Goal: Information Seeking & Learning: Learn about a topic

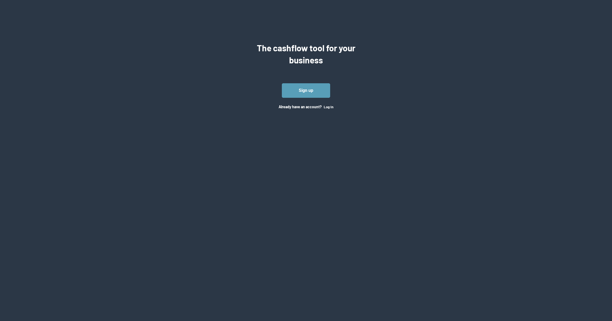
click at [322, 108] on div "Already have an account? Log In" at bounding box center [305, 106] width 55 height 5
click at [328, 108] on button "Log In" at bounding box center [329, 107] width 10 height 4
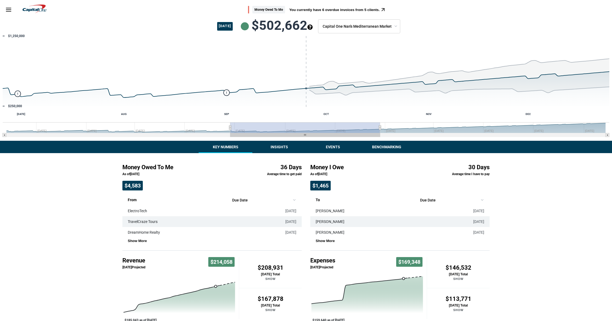
click at [293, 148] on button "Insights" at bounding box center [279, 147] width 54 height 12
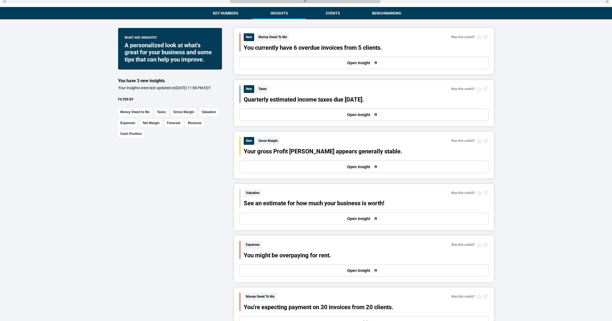
scroll to position [155, 0]
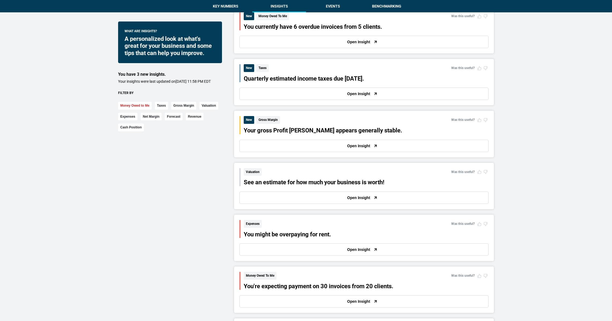
click at [132, 109] on button "Money Owed to Me" at bounding box center [135, 106] width 34 height 8
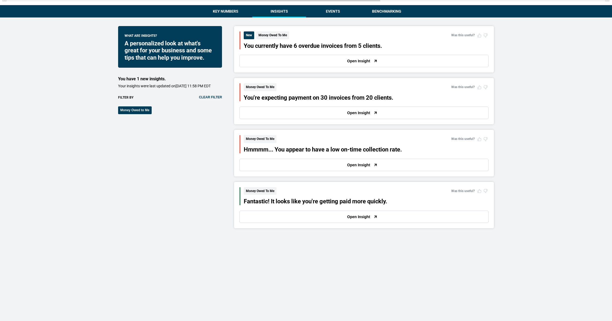
scroll to position [133, 0]
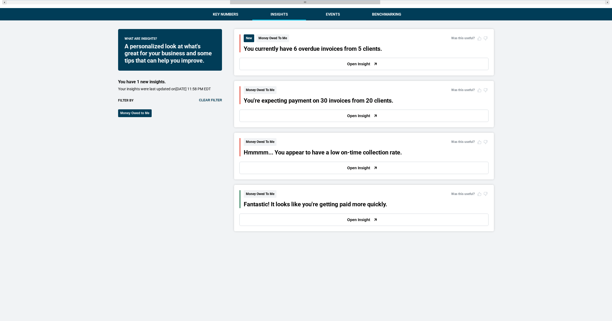
click at [299, 64] on button "Open Insight" at bounding box center [363, 64] width 249 height 12
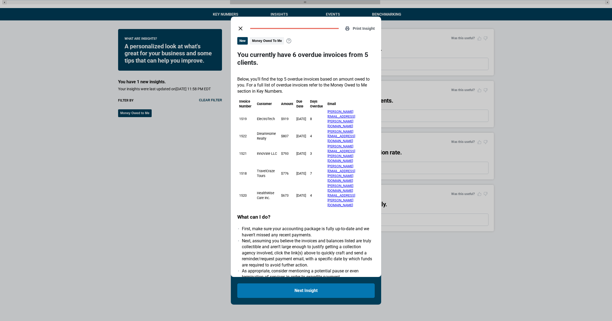
click at [238, 27] on icon "close dialog" at bounding box center [240, 28] width 6 height 6
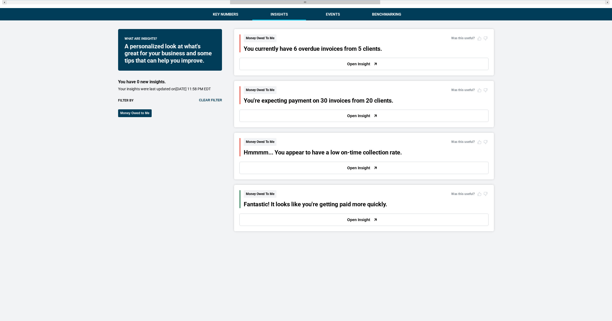
click at [307, 115] on button "Open Insight" at bounding box center [363, 115] width 249 height 12
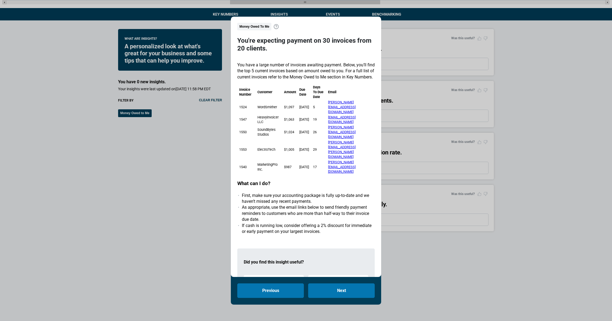
scroll to position [29, 0]
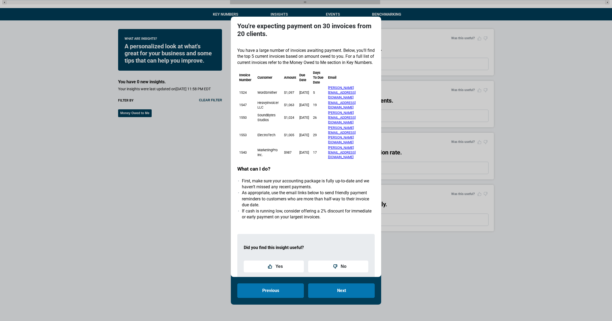
click at [402, 245] on div "Print Insight Money Owed To Me You're expecting payment on 30 invoices from 20 …" at bounding box center [306, 160] width 612 height 321
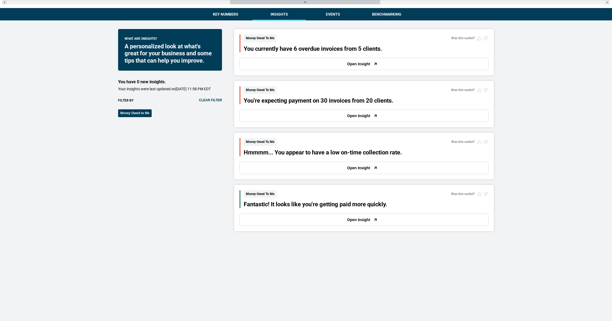
click at [292, 172] on button "Open Insight" at bounding box center [363, 167] width 249 height 12
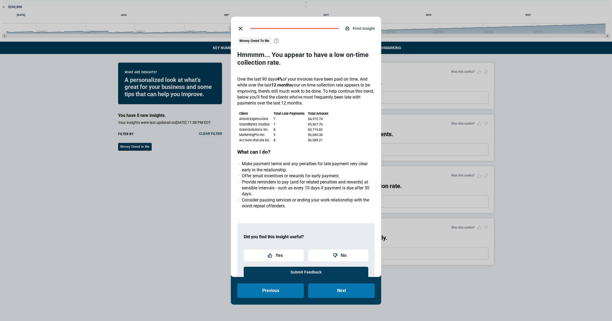
scroll to position [94, 0]
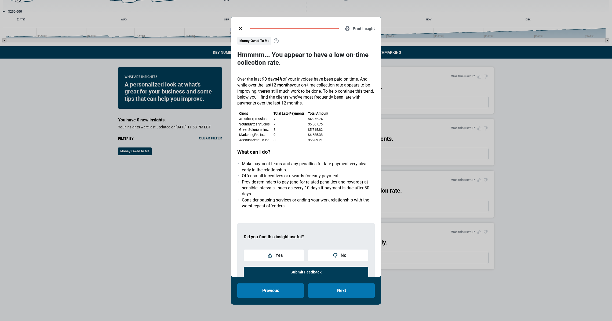
click at [292, 198] on li "Consider pausing services or ending your work relationship with the worst repea…" at bounding box center [308, 203] width 133 height 12
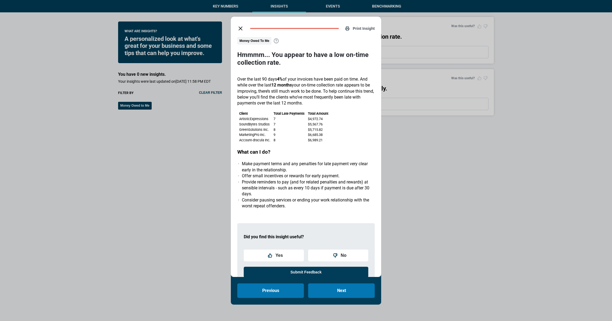
scroll to position [238, 0]
click at [237, 28] on button "close dialog" at bounding box center [240, 28] width 11 height 11
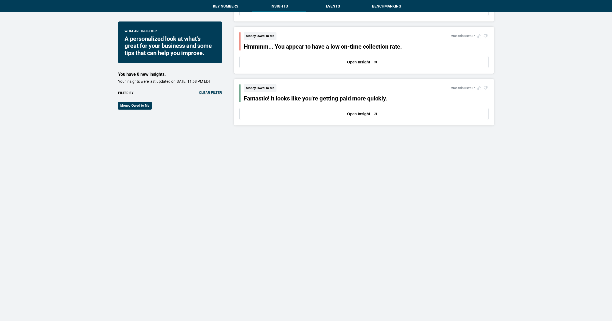
click at [295, 110] on button "Open Insight" at bounding box center [363, 114] width 249 height 12
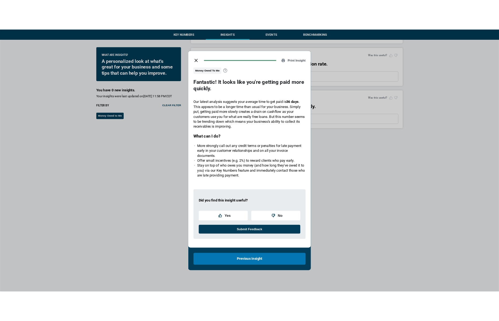
scroll to position [241, 0]
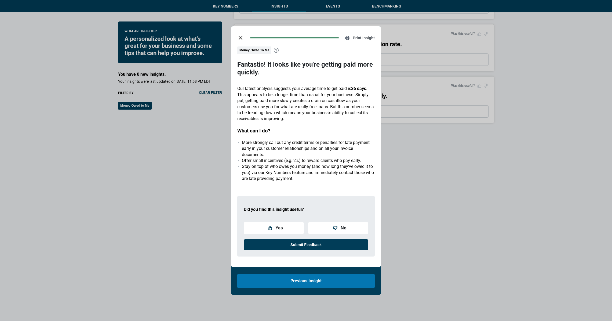
click at [276, 179] on li "Stay on top of who owes you money (and how long they’ve owed it to you) via our…" at bounding box center [308, 172] width 133 height 18
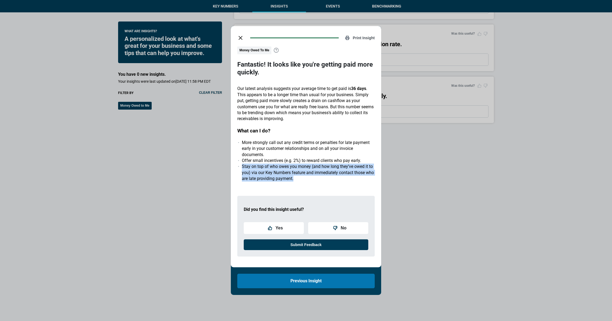
click at [276, 179] on li "Stay on top of who owes you money (and how long they’ve owed it to you) via our…" at bounding box center [308, 172] width 133 height 18
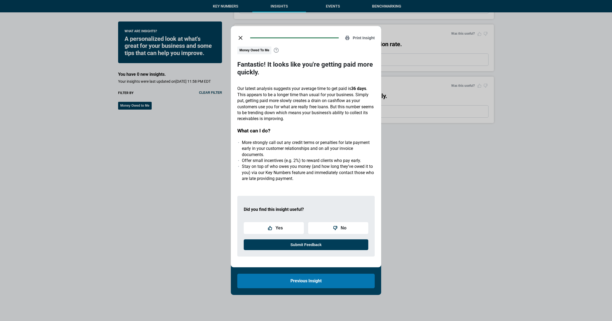
click at [292, 179] on li "Stay on top of who owes you money (and how long they’ve owed it to you) via our…" at bounding box center [308, 172] width 133 height 18
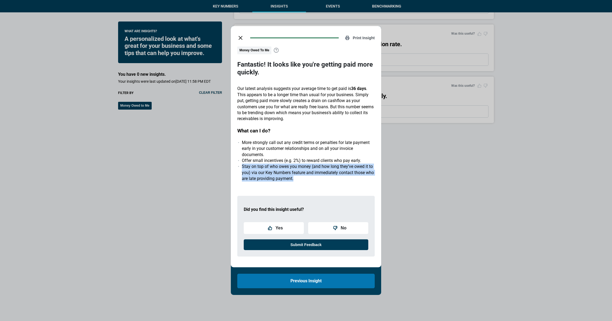
click at [292, 179] on li "Stay on top of who owes you money (and how long they’ve owed it to you) via our…" at bounding box center [308, 172] width 133 height 18
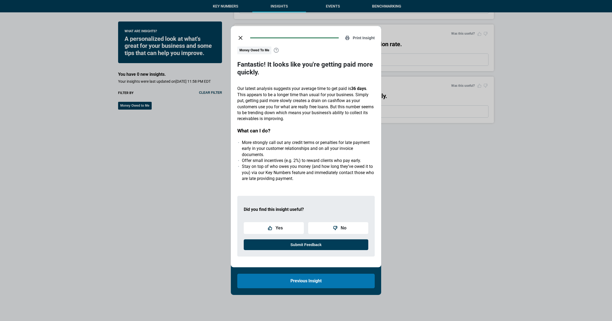
click at [302, 159] on li "Offer small incentives (e.g. 2%) to reward clients who pay early." at bounding box center [308, 160] width 133 height 6
click at [302, 173] on li "Stay on top of who owes you money (and how long they’ve owed it to you) via our…" at bounding box center [308, 172] width 133 height 18
